Goal: Find specific fact: Find specific fact

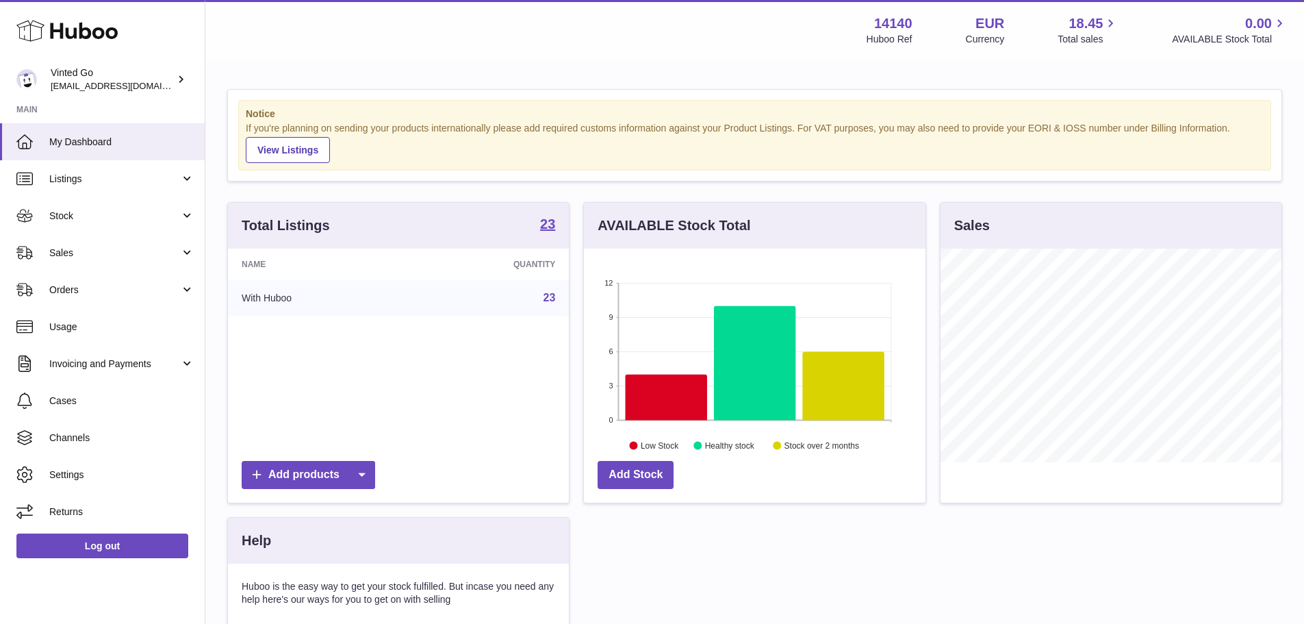
scroll to position [214, 342]
click at [551, 297] on link "23" at bounding box center [549, 298] width 12 height 12
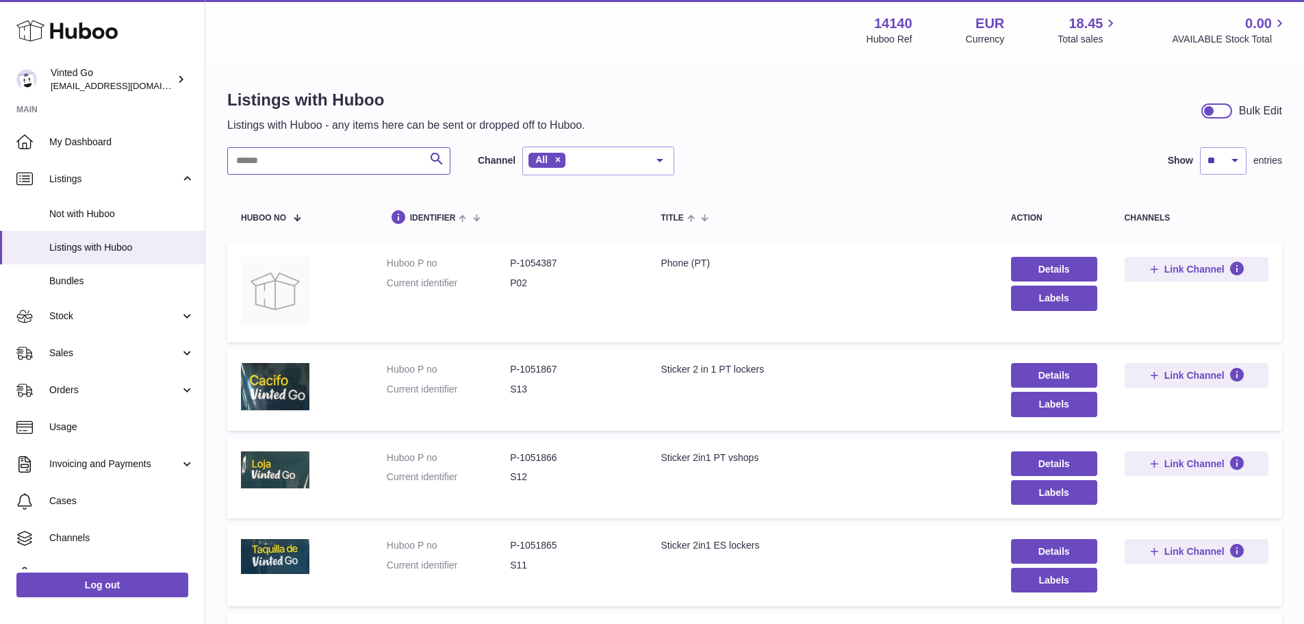
click at [288, 166] on input "text" at bounding box center [338, 160] width 223 height 27
click at [263, 156] on input "text" at bounding box center [338, 160] width 223 height 27
paste input "*********"
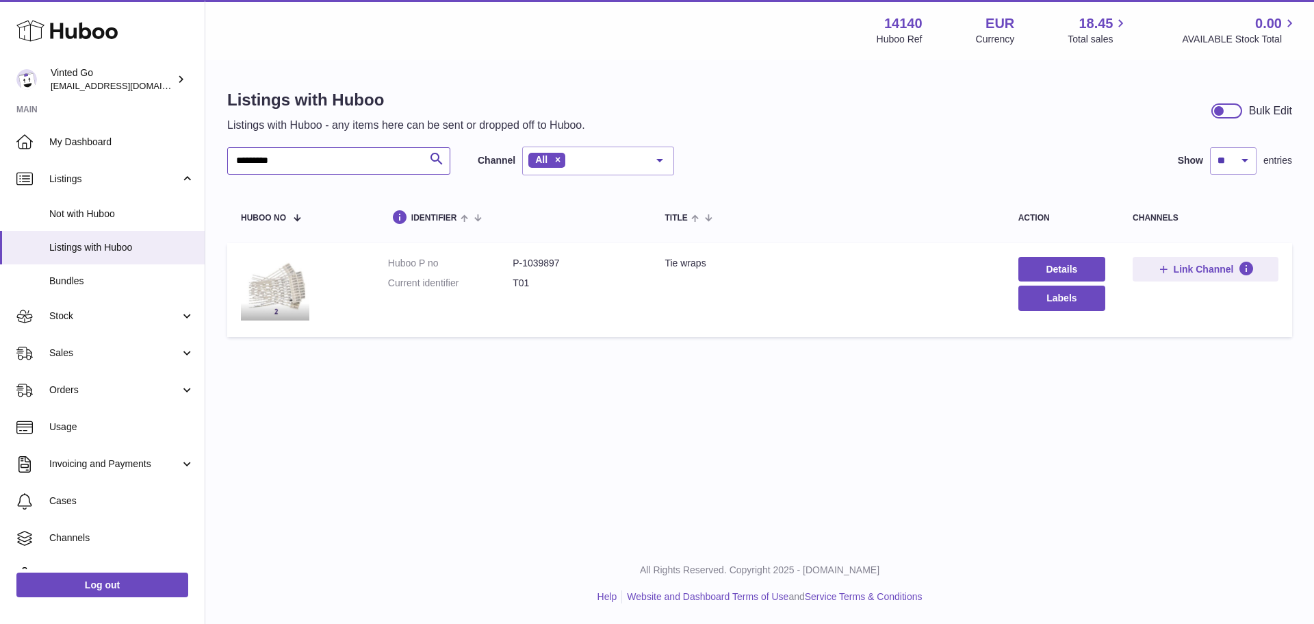
drag, startPoint x: 251, startPoint y: 161, endPoint x: 221, endPoint y: 159, distance: 30.1
click at [221, 159] on div "Listings with Huboo Listings with Huboo - any items here can be sent or dropped…" at bounding box center [759, 216] width 1109 height 309
type input "*****"
drag, startPoint x: 310, startPoint y: 164, endPoint x: 185, endPoint y: 157, distance: 125.5
click at [184, 157] on div "Huboo Vinted Go [EMAIL_ADDRESS][DOMAIN_NAME] Main My Dashboard Listings Not wit…" at bounding box center [657, 312] width 1314 height 624
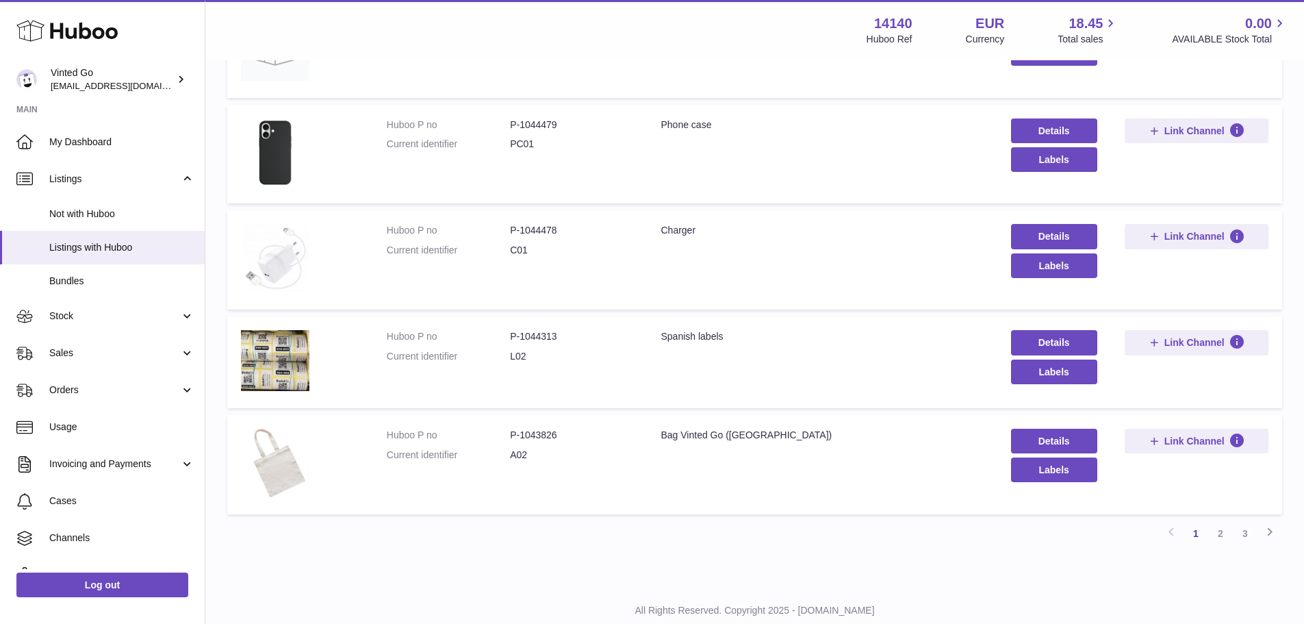
scroll to position [743, 0]
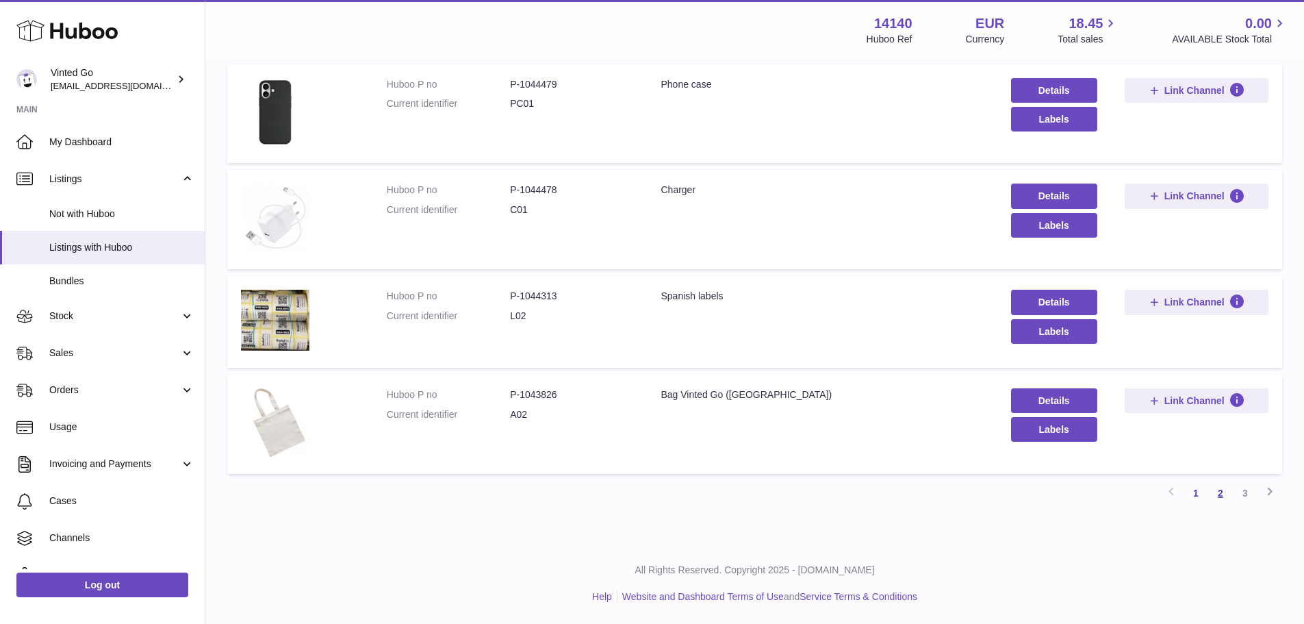
click at [1217, 495] on link "2" at bounding box center [1220, 493] width 25 height 25
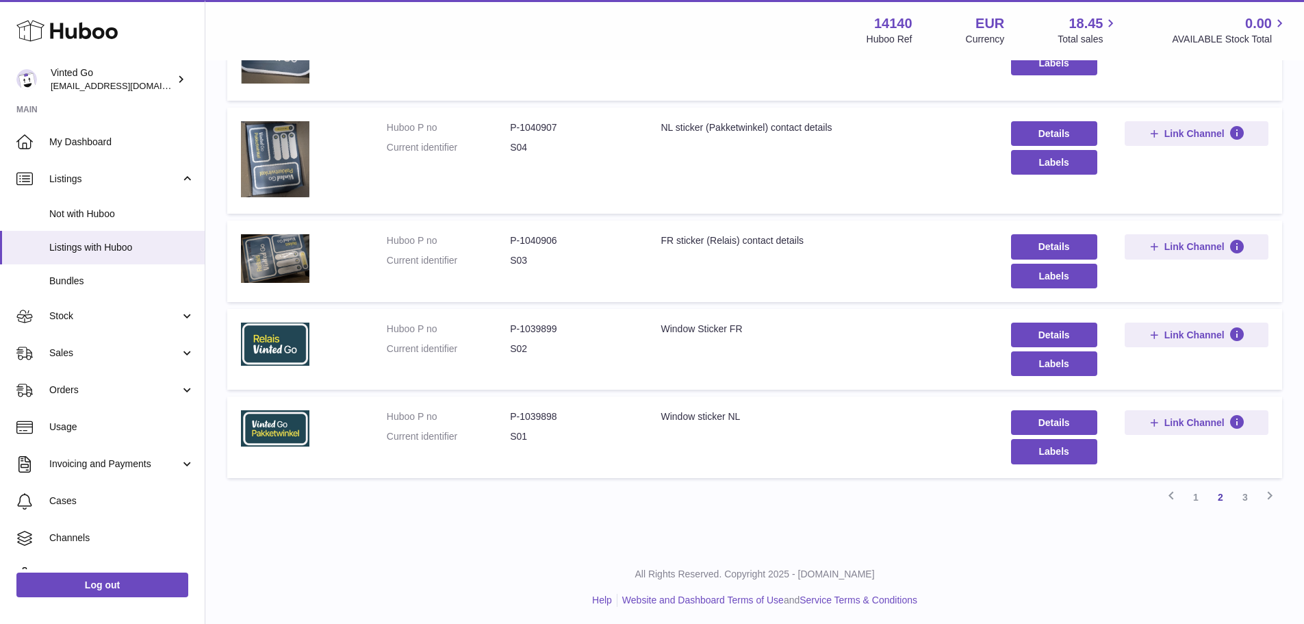
scroll to position [749, 0]
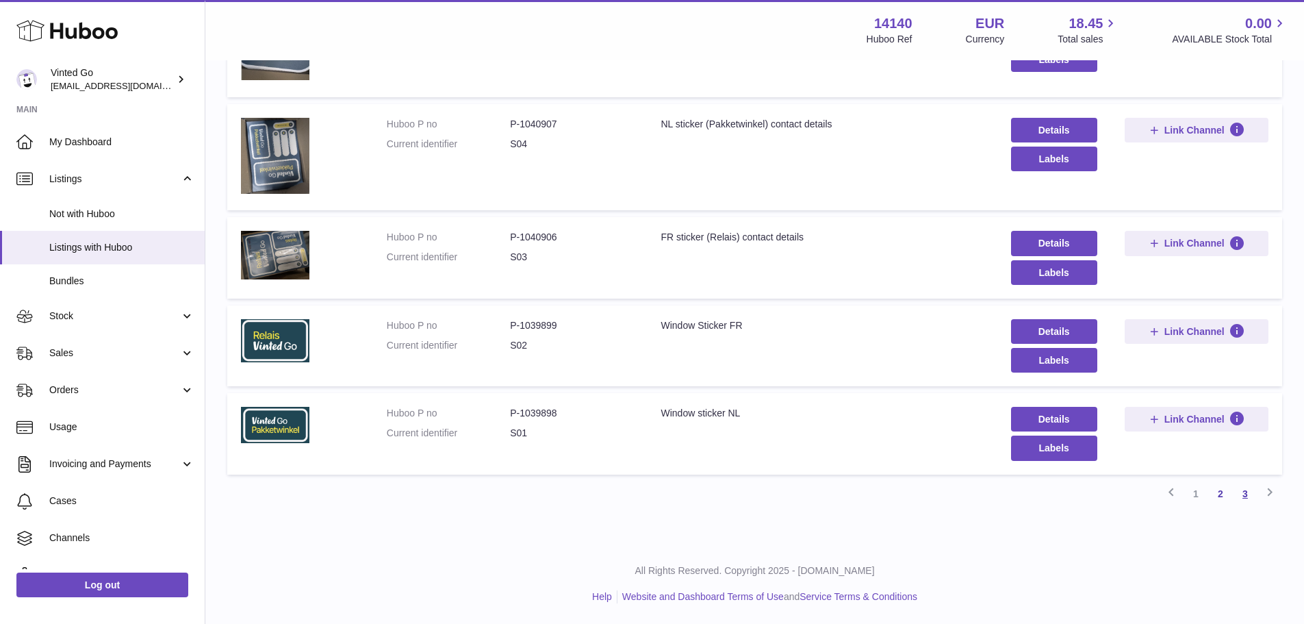
click at [1242, 490] on link "3" at bounding box center [1245, 493] width 25 height 25
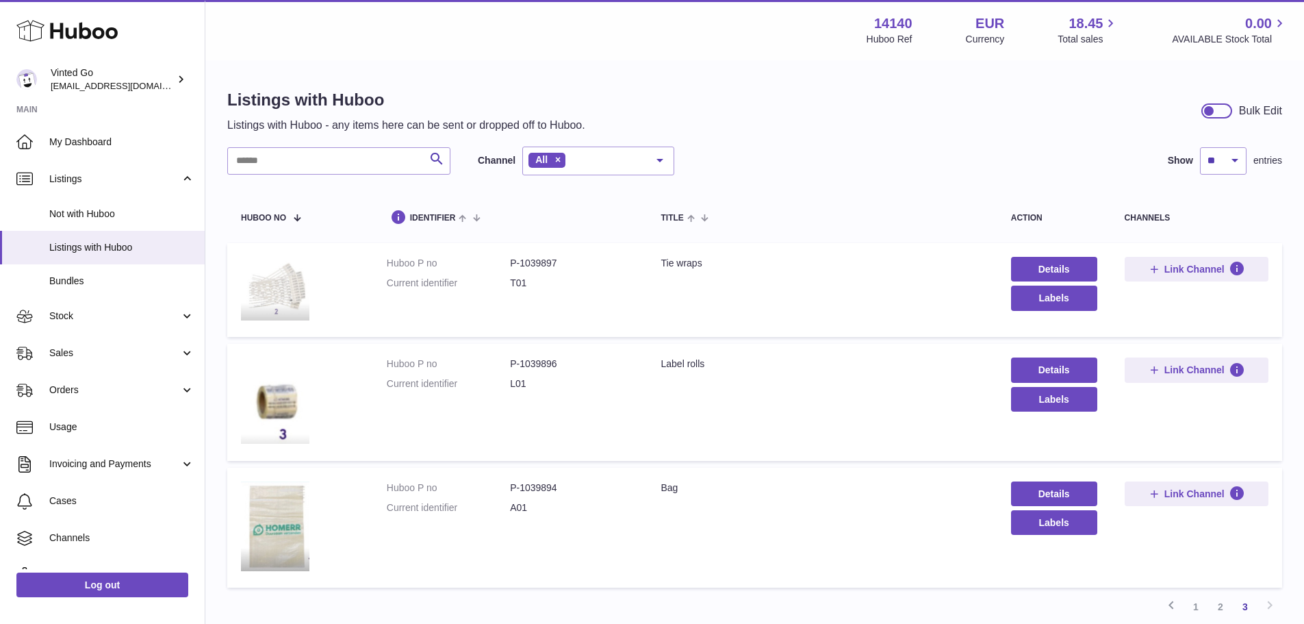
click at [283, 285] on img at bounding box center [275, 288] width 68 height 63
drag, startPoint x: 534, startPoint y: 487, endPoint x: 557, endPoint y: 486, distance: 23.3
click at [557, 486] on dd "P-1039894" at bounding box center [571, 487] width 123 height 13
click at [545, 491] on dd "P-1039894" at bounding box center [571, 487] width 123 height 13
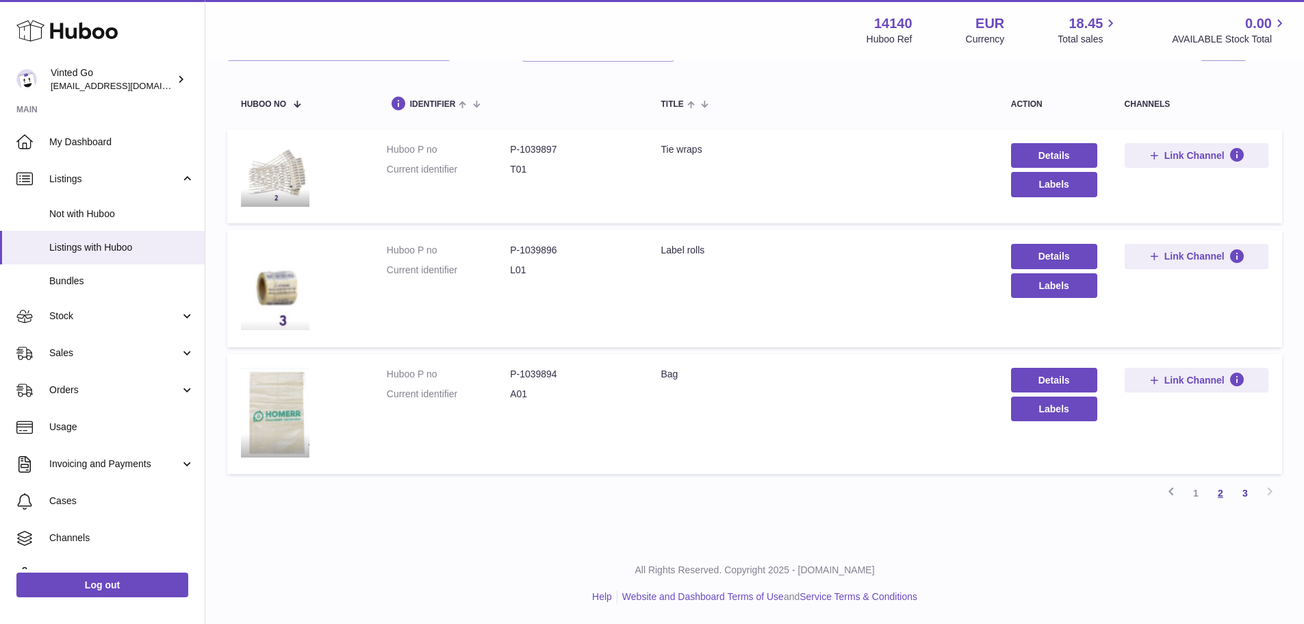
click at [1218, 492] on link "2" at bounding box center [1220, 493] width 25 height 25
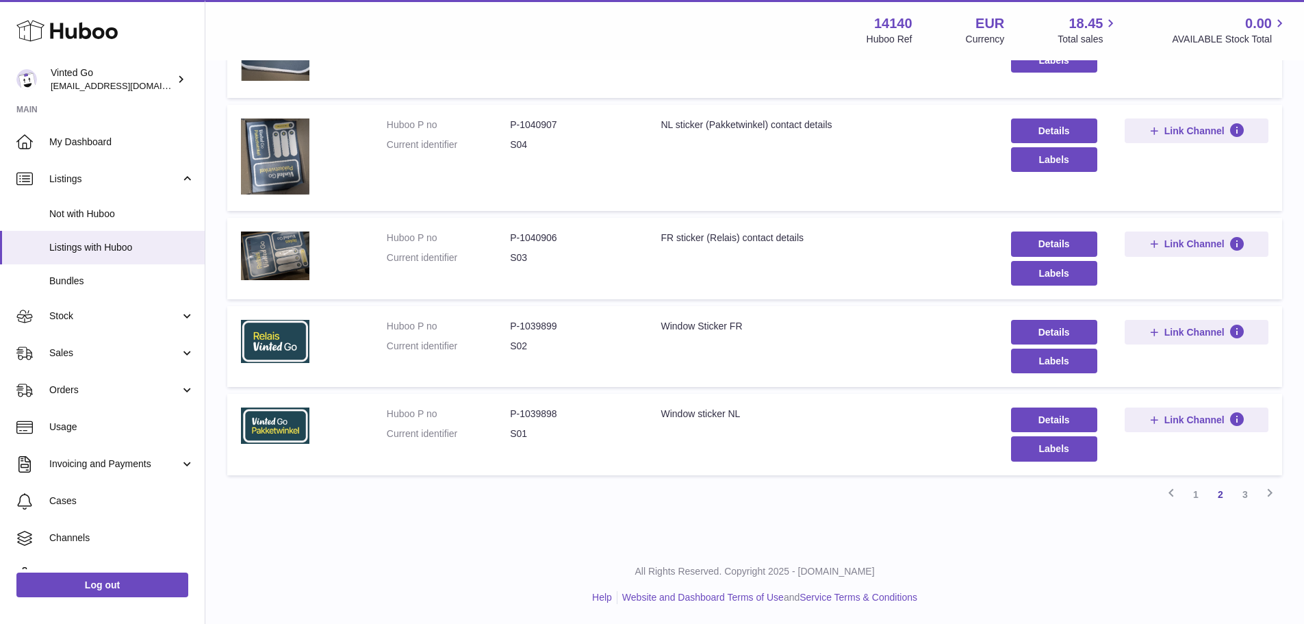
scroll to position [749, 0]
click at [1194, 494] on link "1" at bounding box center [1195, 493] width 25 height 25
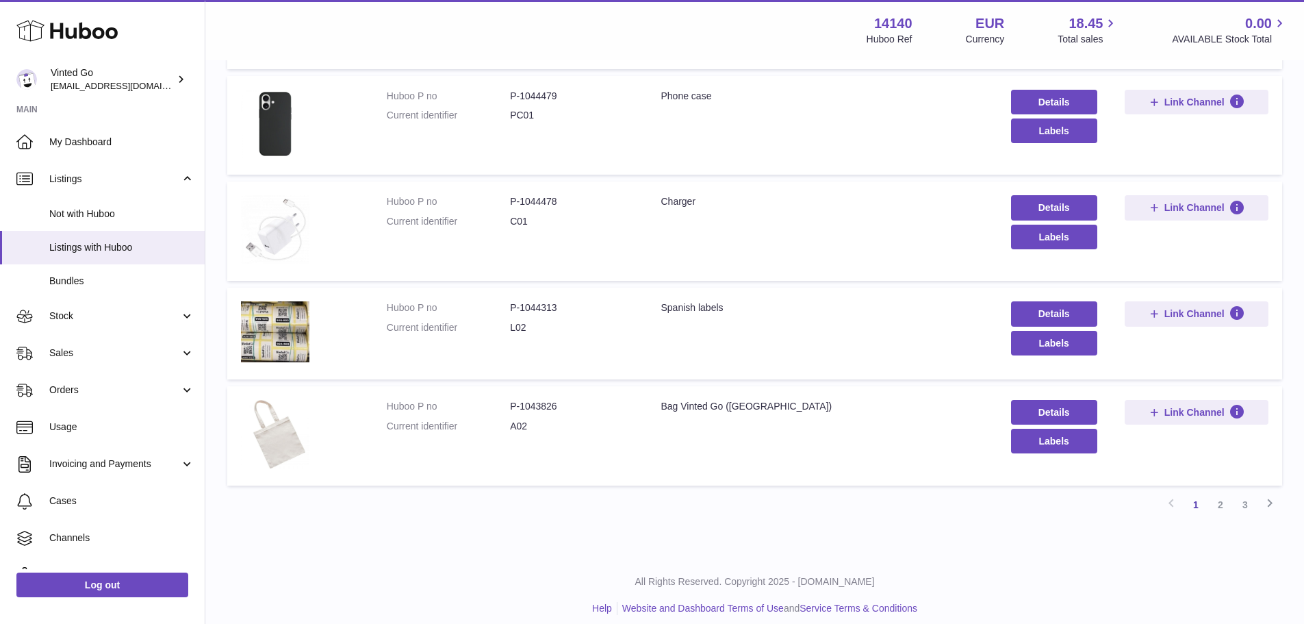
scroll to position [743, 0]
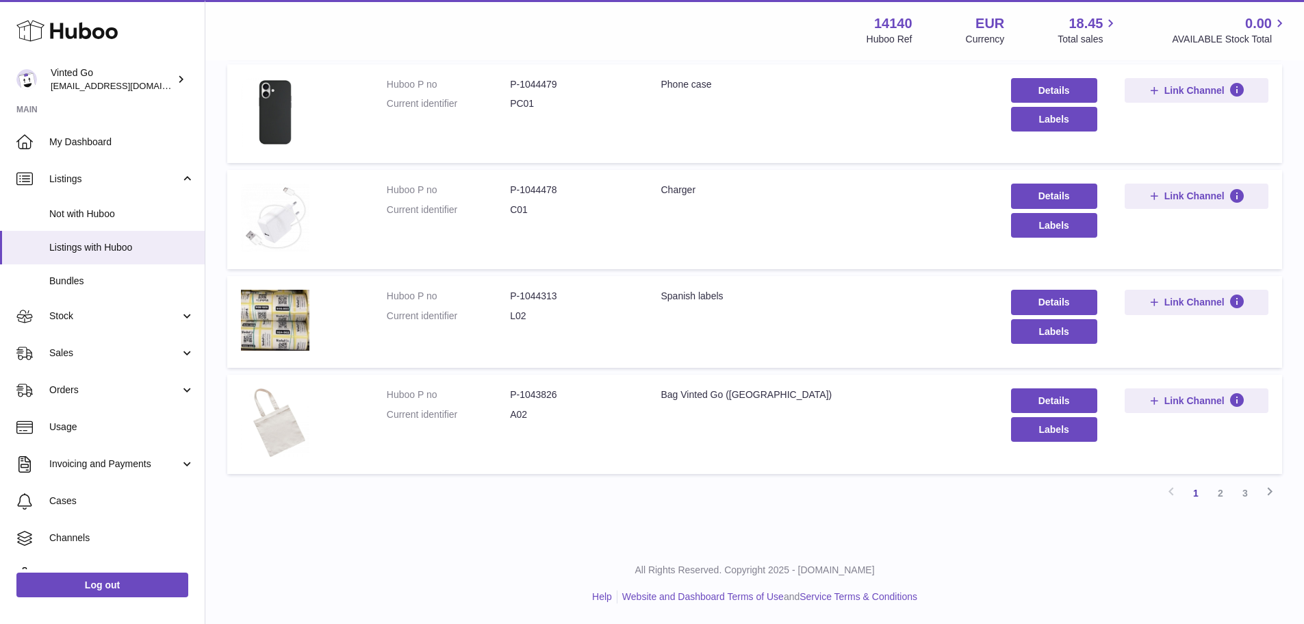
drag, startPoint x: 1223, startPoint y: 492, endPoint x: 1210, endPoint y: 491, distance: 13.0
click at [1223, 492] on link "2" at bounding box center [1220, 493] width 25 height 25
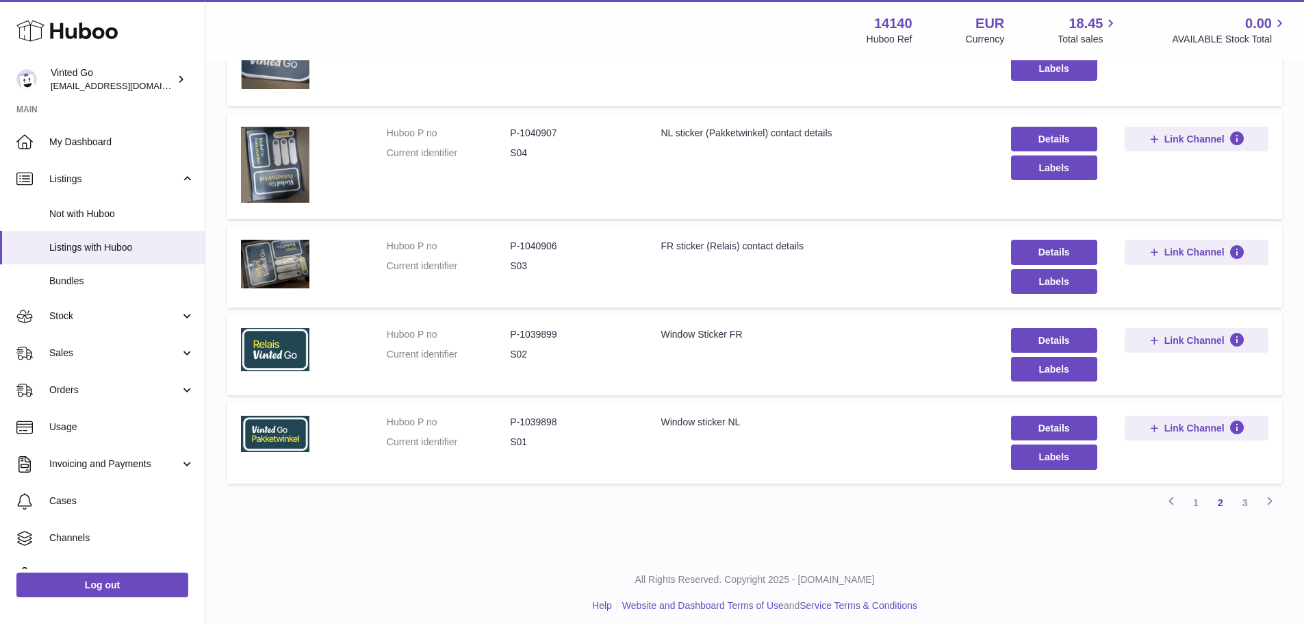
scroll to position [749, 0]
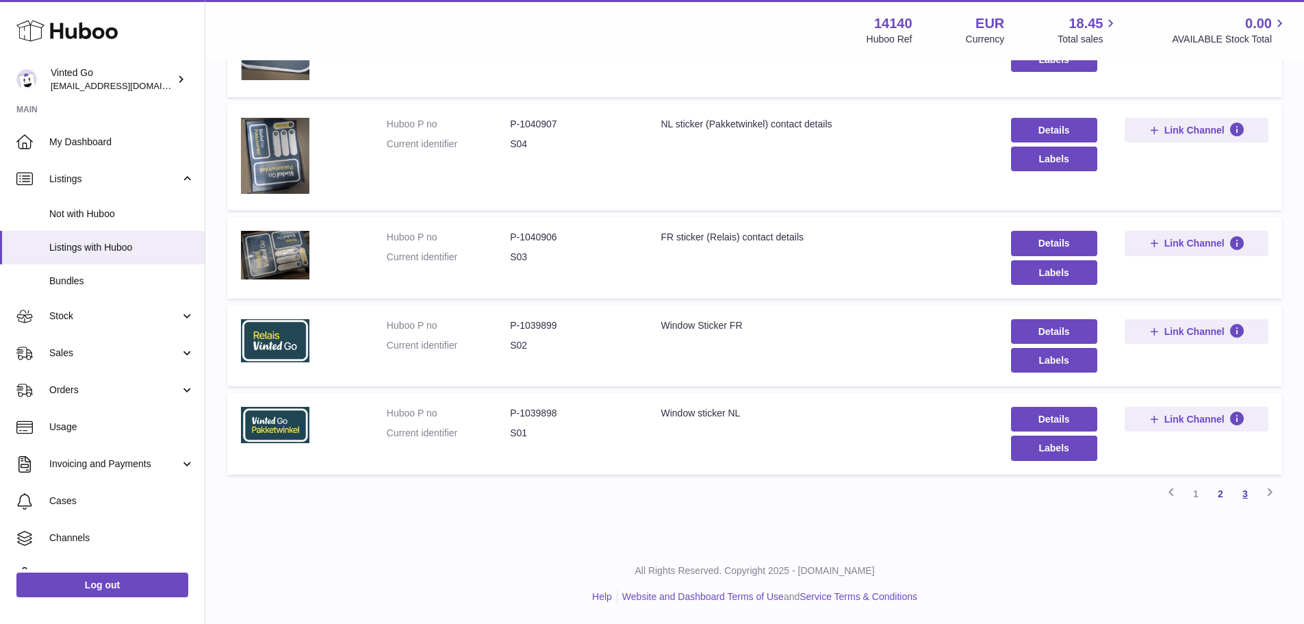
click at [1243, 495] on link "3" at bounding box center [1245, 493] width 25 height 25
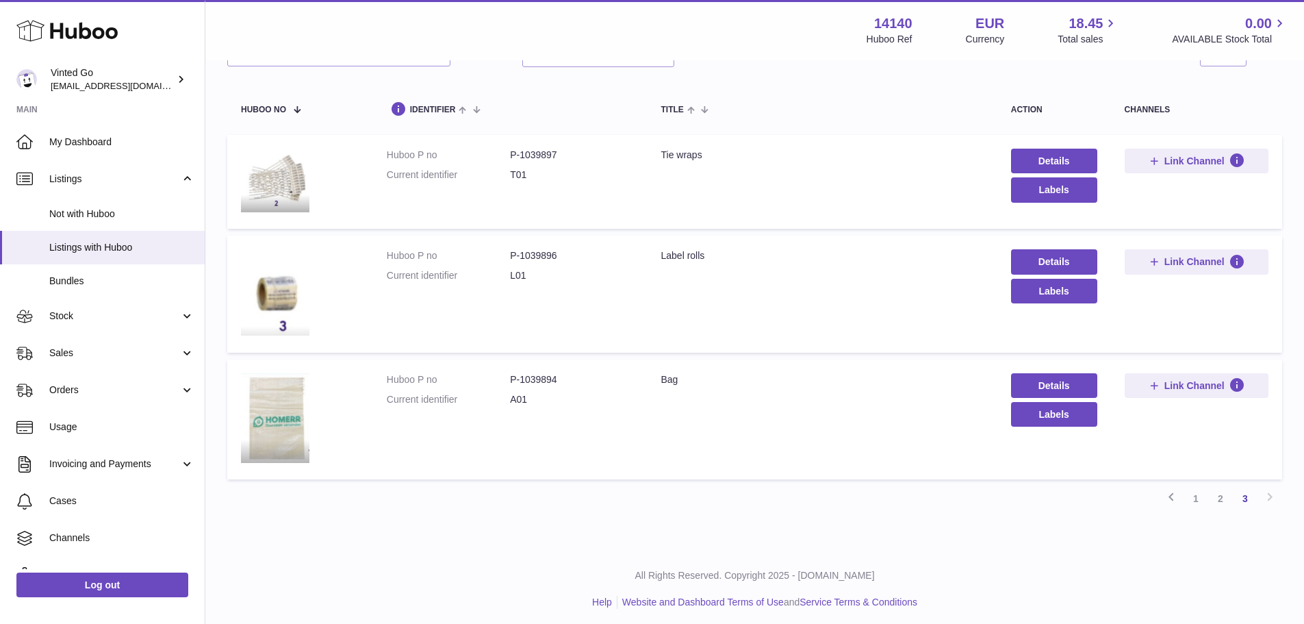
scroll to position [114, 0]
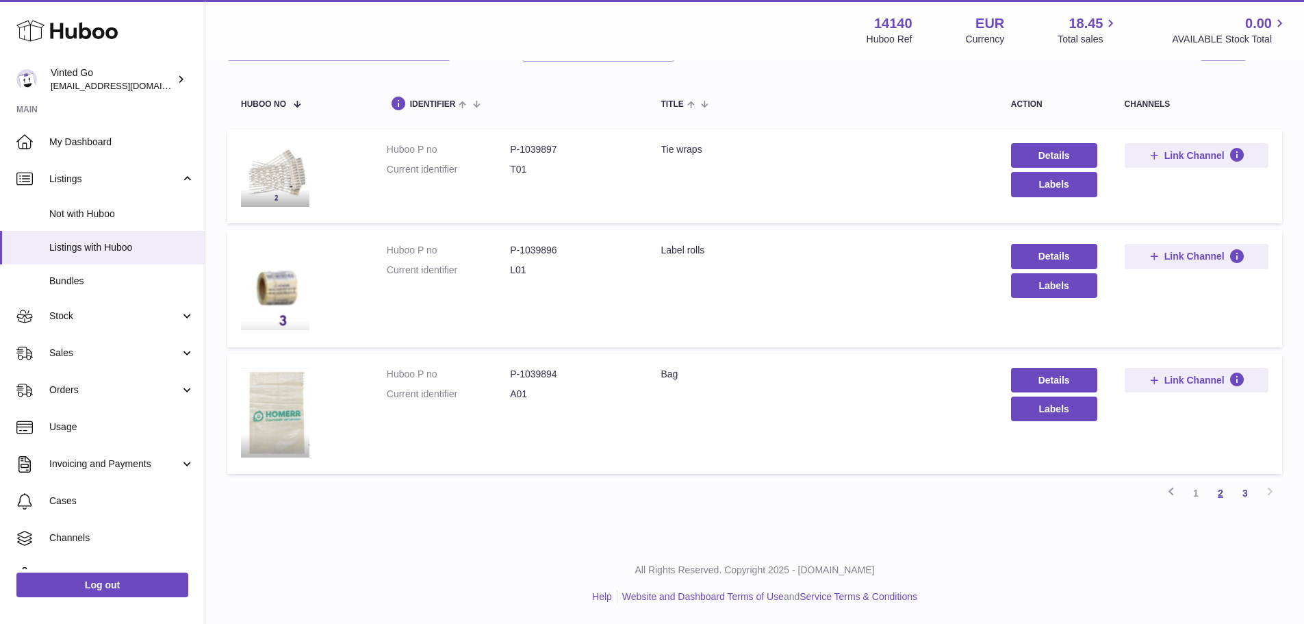
click at [1223, 495] on link "2" at bounding box center [1220, 493] width 25 height 25
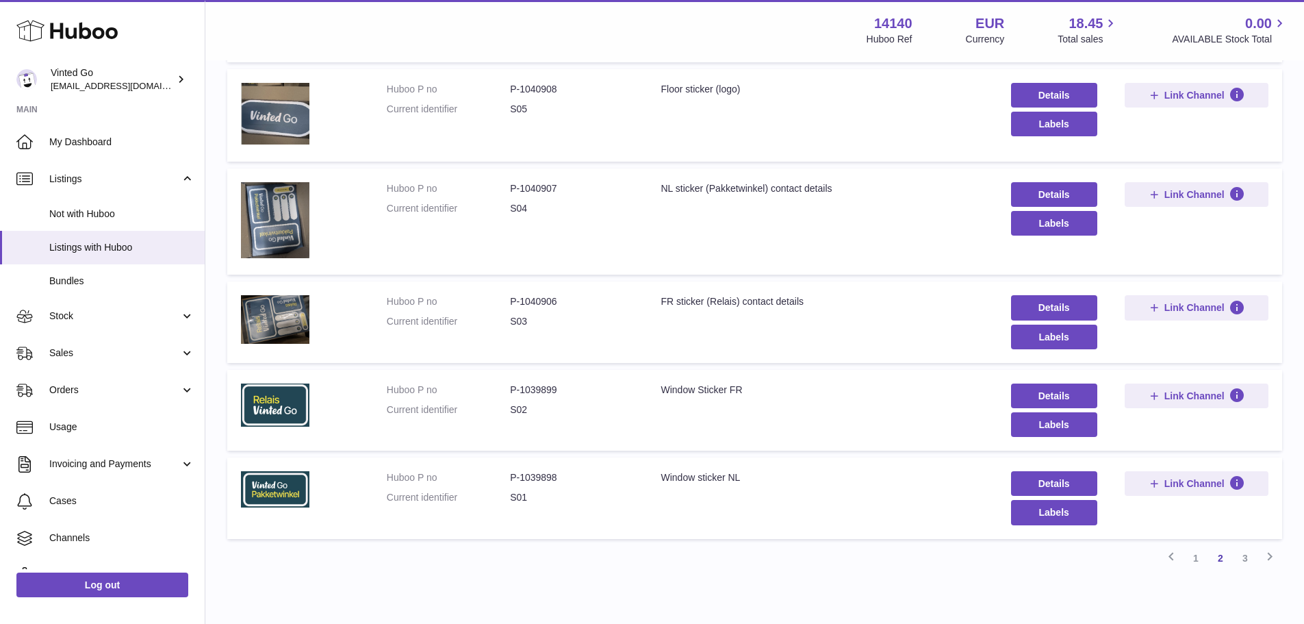
scroll to position [746, 0]
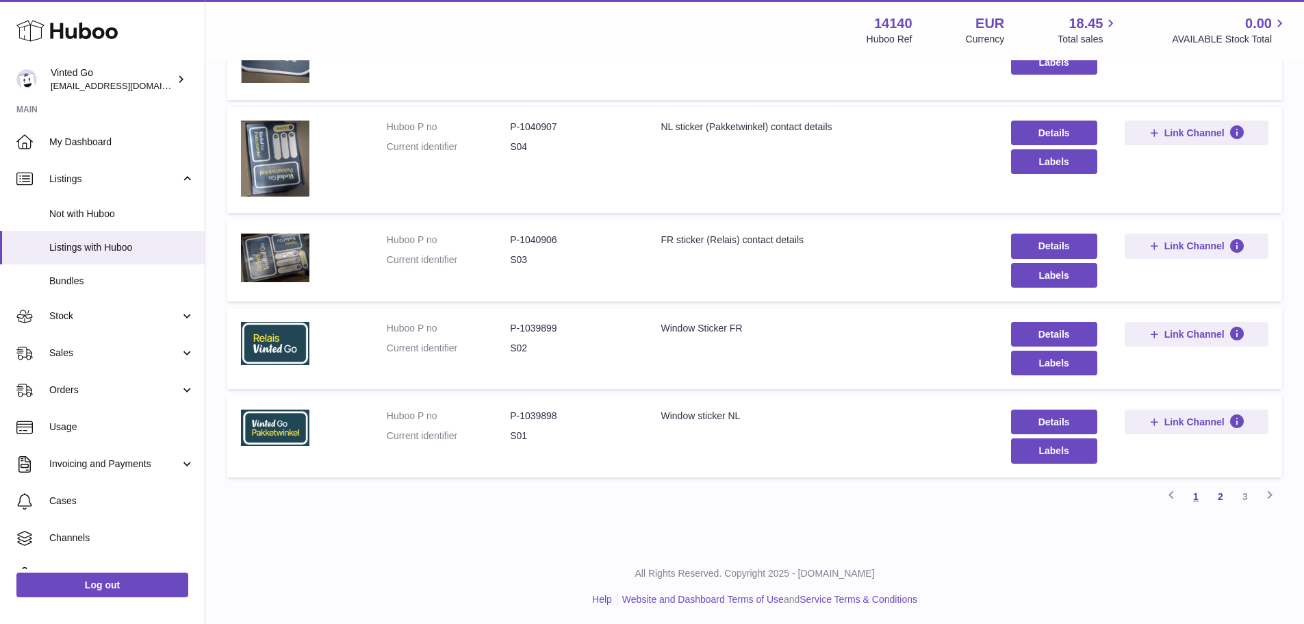
click at [1193, 497] on link "1" at bounding box center [1195, 496] width 25 height 25
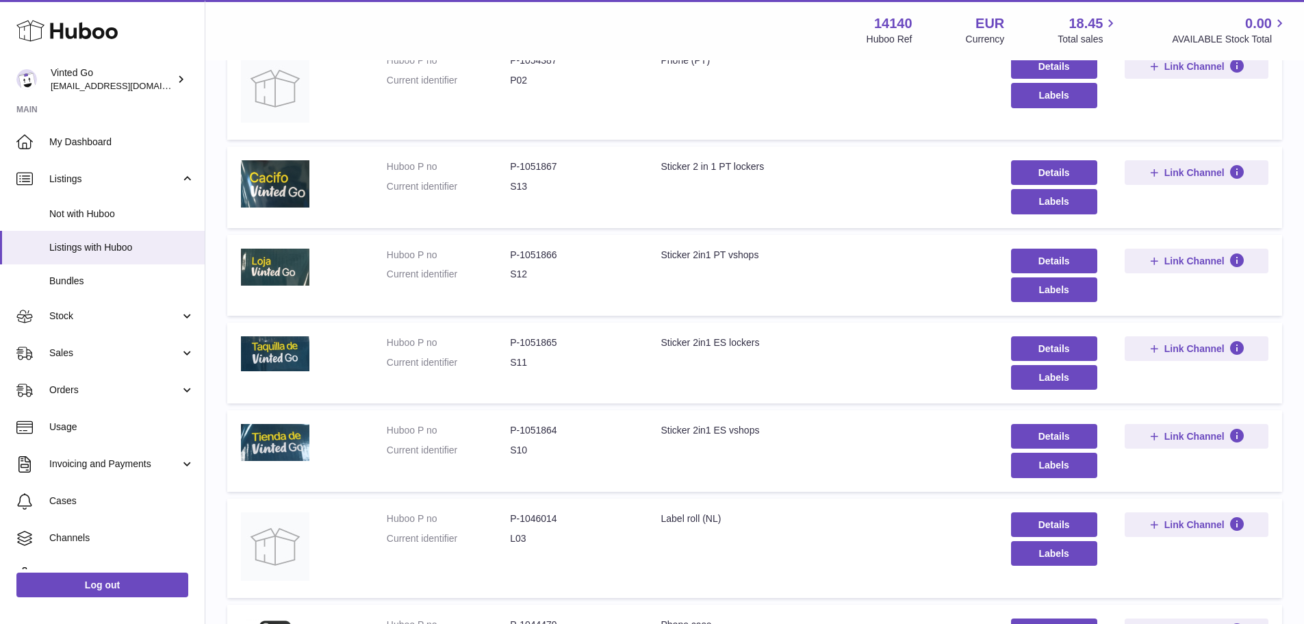
scroll to position [267, 0]
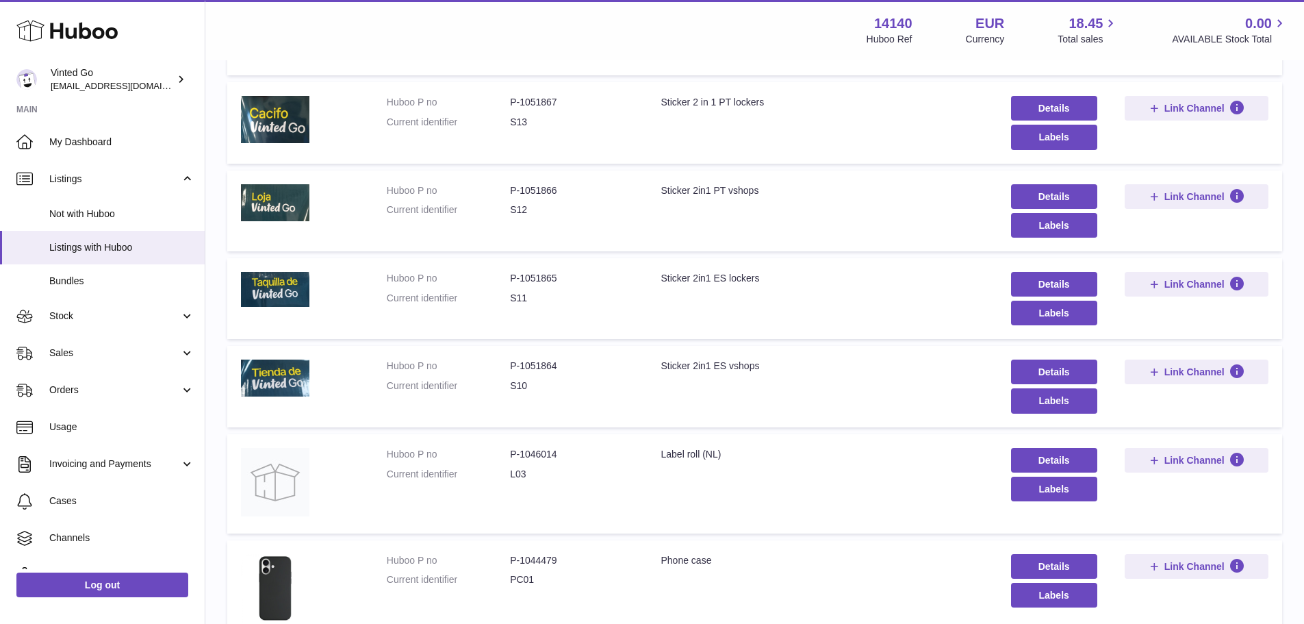
click at [536, 454] on dd "P-1046014" at bounding box center [571, 454] width 123 height 13
copy dd "1046014"
